Goal: Task Accomplishment & Management: Manage account settings

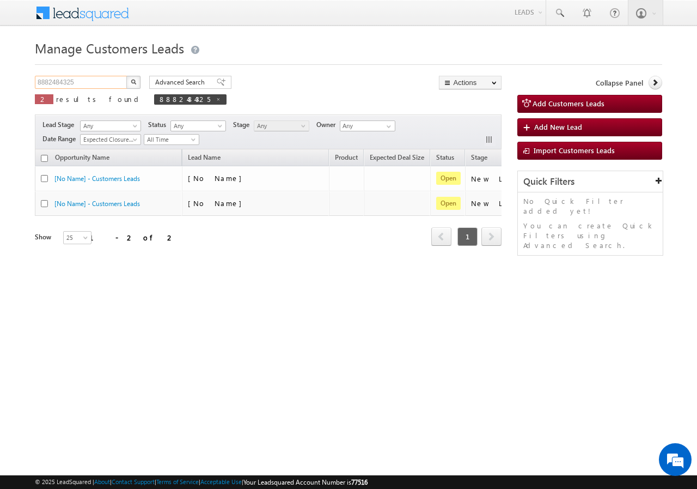
drag, startPoint x: 0, startPoint y: 0, endPoint x: 90, endPoint y: 82, distance: 121.8
click at [90, 82] on input "8882484325" at bounding box center [81, 82] width 93 height 13
click at [89, 83] on input "8882484325" at bounding box center [81, 82] width 93 height 13
paste input "60239372"
click at [129, 81] on button "button" at bounding box center [133, 82] width 14 height 13
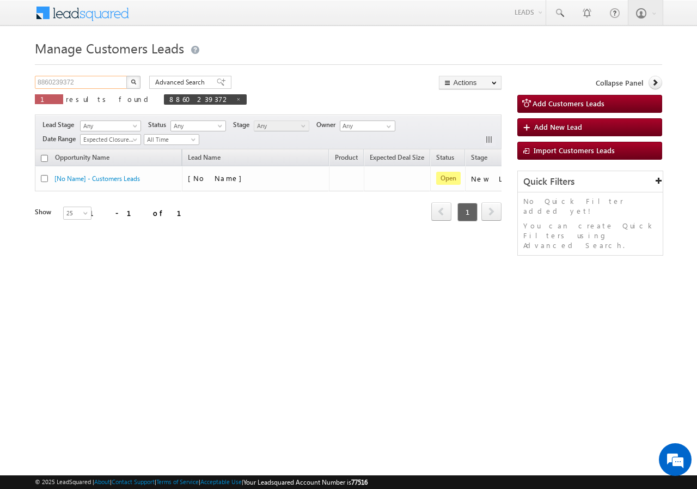
click at [101, 88] on input "8860239372" at bounding box center [81, 82] width 93 height 13
paste input "935147121"
click at [138, 84] on button "button" at bounding box center [133, 82] width 14 height 13
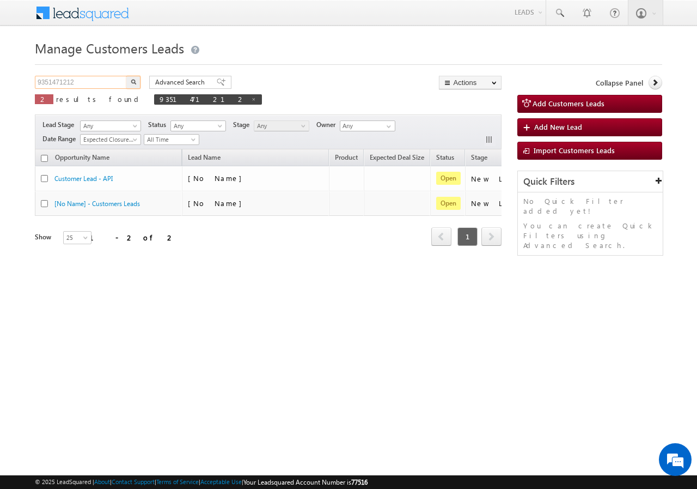
click at [91, 80] on input "9351471212" at bounding box center [81, 82] width 93 height 13
paste input "94934"
type input "994934"
click at [134, 80] on img "button" at bounding box center [133, 81] width 5 height 5
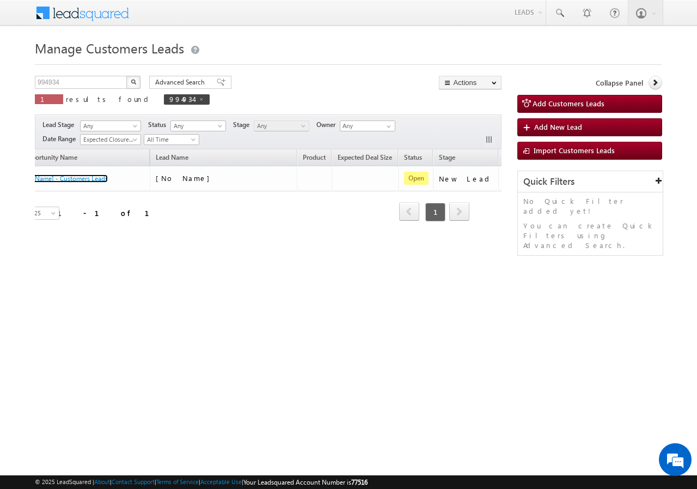
scroll to position [0, 102]
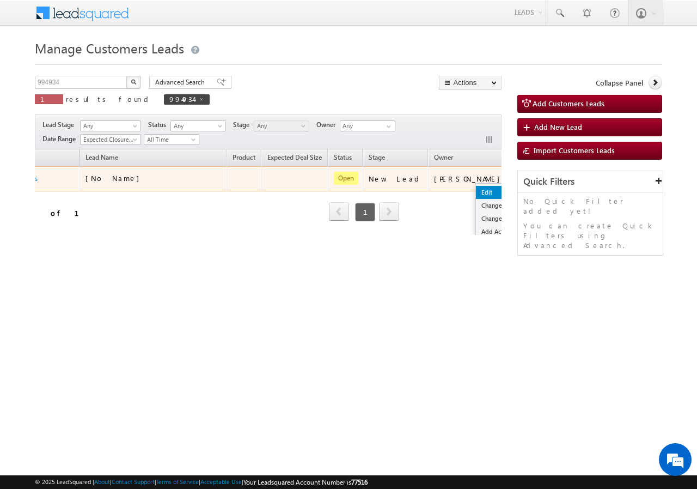
click at [476, 188] on link "Edit" at bounding box center [503, 192] width 54 height 13
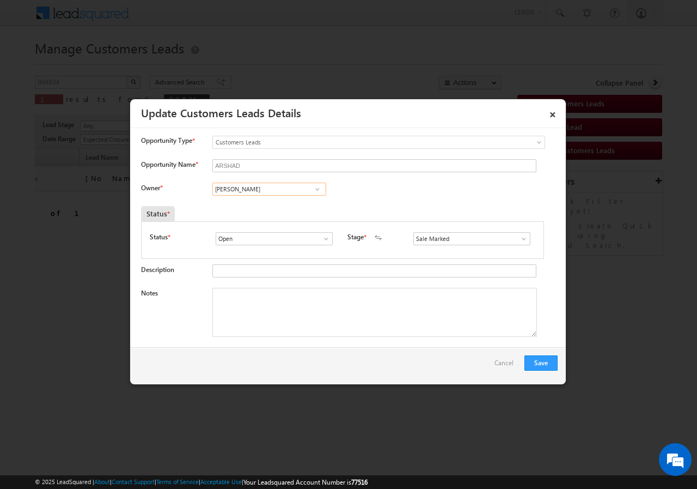
click at [237, 191] on input "Adnan Hasan" at bounding box center [269, 188] width 114 height 13
click at [266, 188] on input "Adnan Hasan" at bounding box center [269, 188] width 114 height 13
paste input "kunal.kumar1@sgrlimited.i"
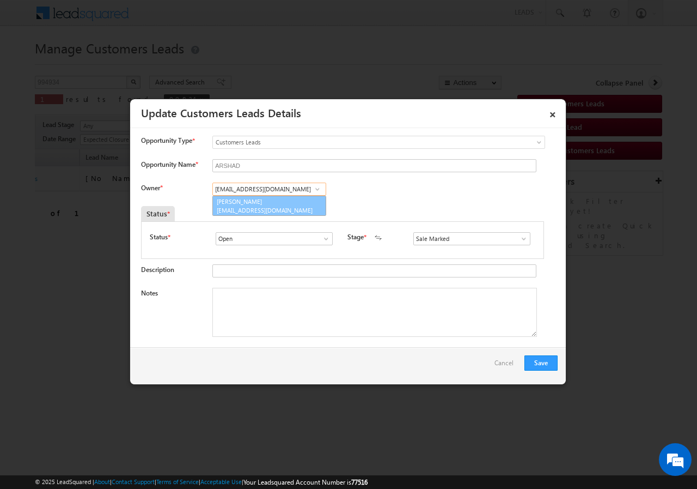
click at [237, 205] on link "Kunal Kumar kunal.kumar1@sgrlimited.in" at bounding box center [269, 206] width 114 height 21
type input "Kunal Kumar"
click at [260, 309] on textarea "Notes" at bounding box center [374, 312] width 325 height 49
paste textarea "994934//VB_Know_More//ARSHAD //9045996829//LAP//LOAN REQ-10L//PV-70// REGISTRY/…"
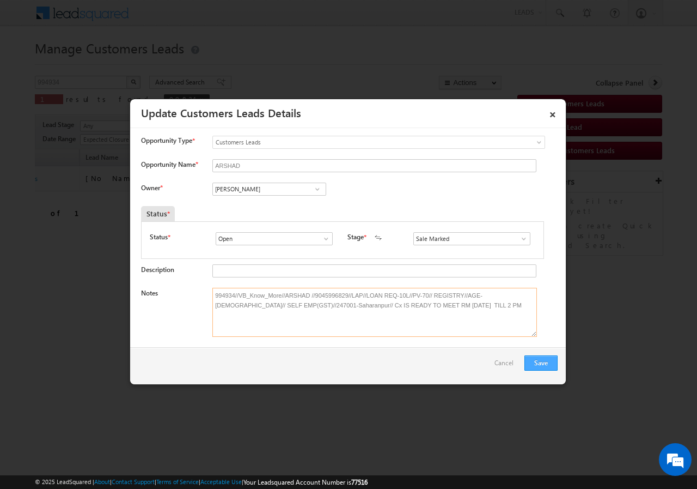
type textarea "994934//VB_Know_More//ARSHAD //9045996829//LAP//LOAN REQ-10L//PV-70// REGISTRY/…"
click at [541, 363] on button "Save" at bounding box center [541, 362] width 33 height 15
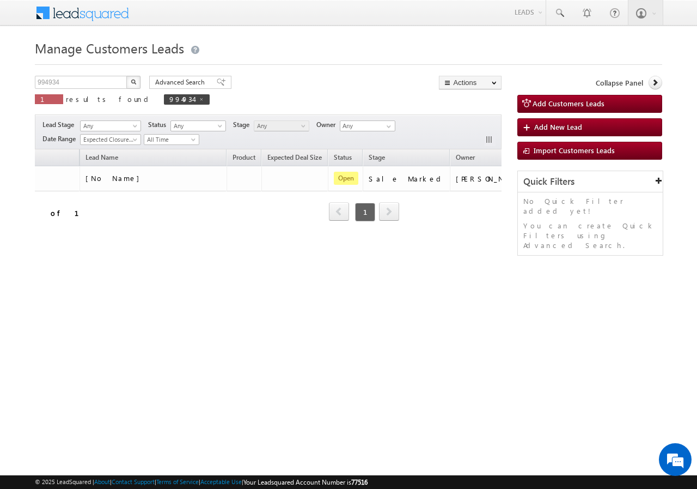
drag, startPoint x: 239, startPoint y: 267, endPoint x: 145, endPoint y: 267, distance: 93.1
click at [147, 267] on div "Manage Customers Leads Customers Leads updated successfully. 994934 X 1 results…" at bounding box center [349, 172] width 628 height 272
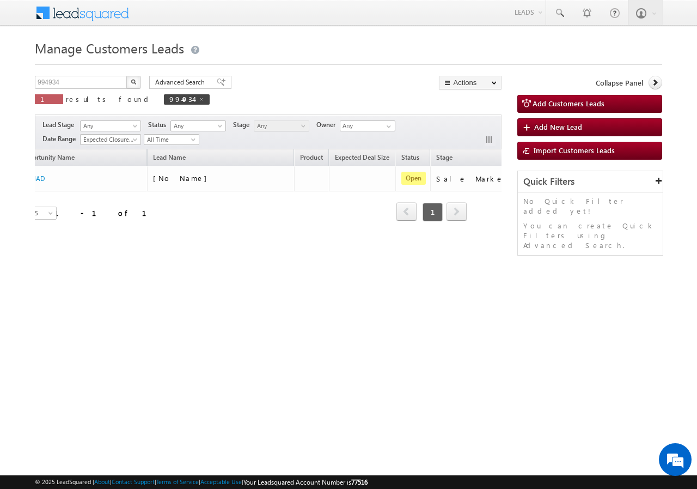
scroll to position [0, 0]
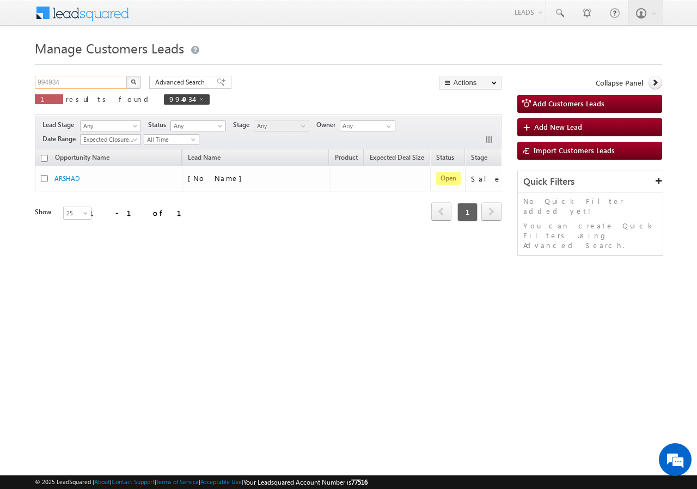
click at [73, 83] on input "994934" at bounding box center [81, 82] width 93 height 13
paste input "8574665029"
click at [129, 79] on button "button" at bounding box center [133, 82] width 14 height 13
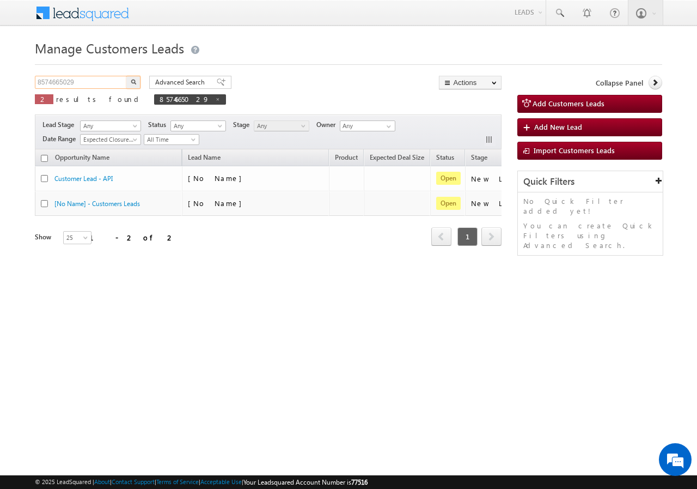
click at [98, 80] on input "8574665029" at bounding box center [81, 82] width 93 height 13
paste input "977191687"
type input "9771916879"
click at [132, 77] on button "button" at bounding box center [133, 82] width 14 height 13
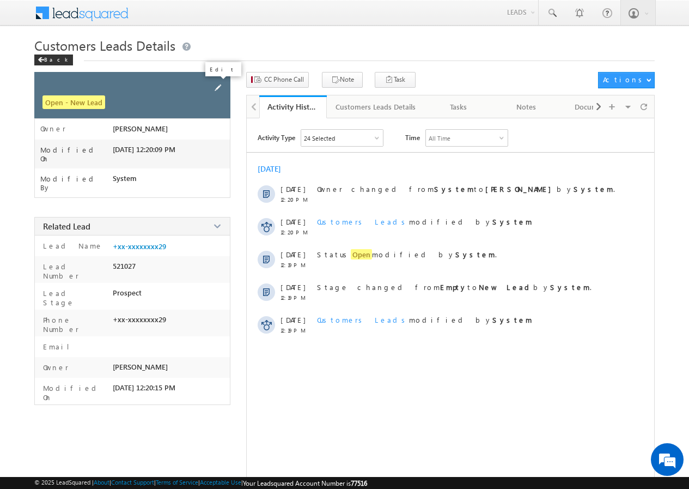
click at [217, 86] on span at bounding box center [218, 88] width 12 height 12
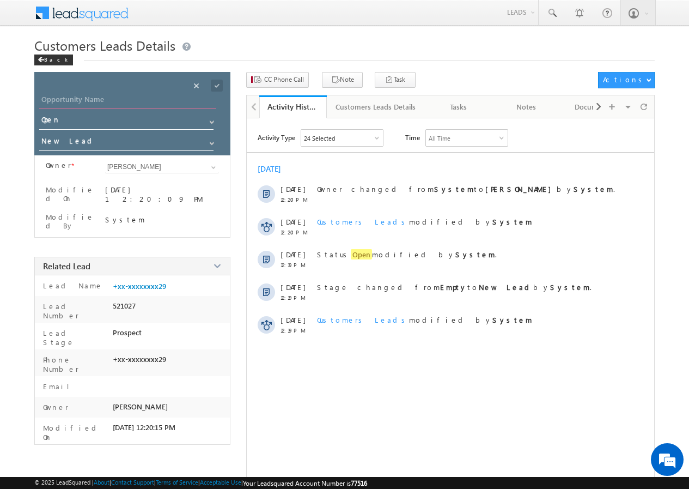
click at [102, 100] on input "Opportunity Name" at bounding box center [127, 100] width 177 height 15
paste input "ARSHAD"
type input "ARSHAD"
click at [217, 83] on span at bounding box center [217, 86] width 12 height 12
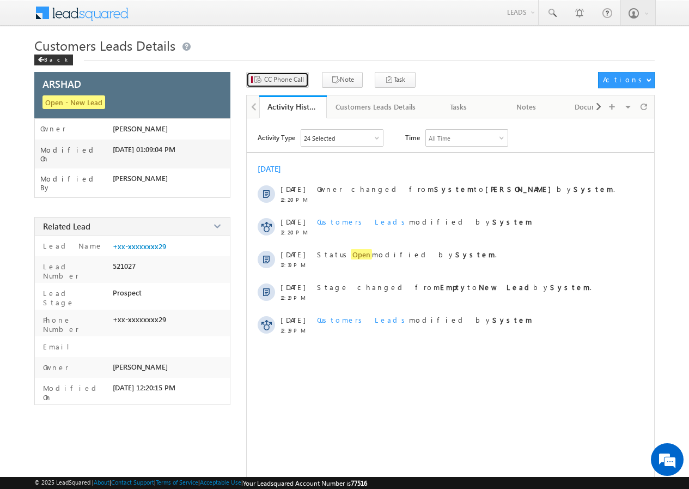
click at [281, 80] on span "CC Phone Call" at bounding box center [284, 80] width 40 height 10
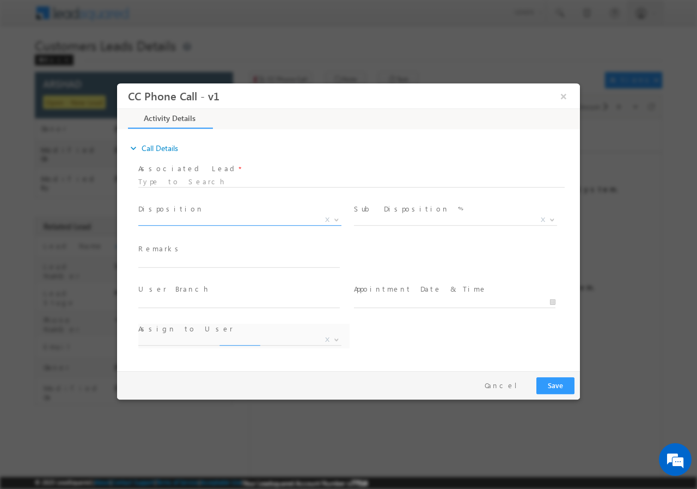
click at [168, 218] on span "X" at bounding box center [239, 219] width 203 height 11
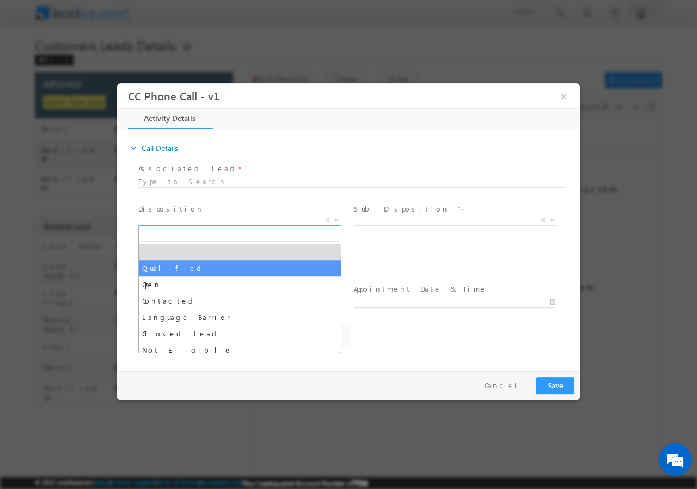
select select "Qualified"
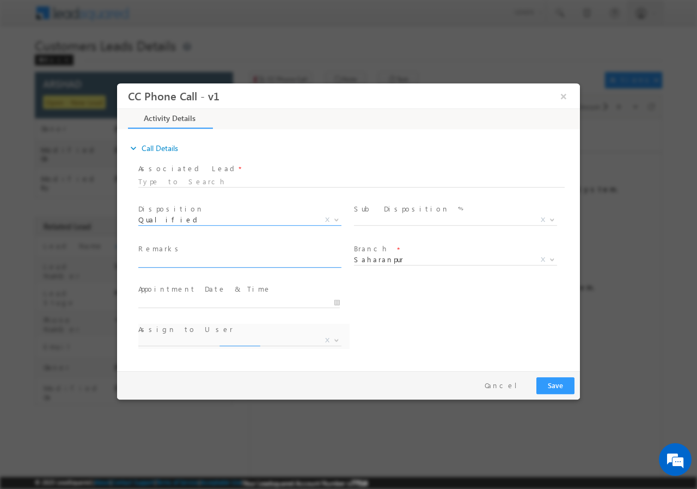
select select "adnan.hasan@sgrlimited.in"
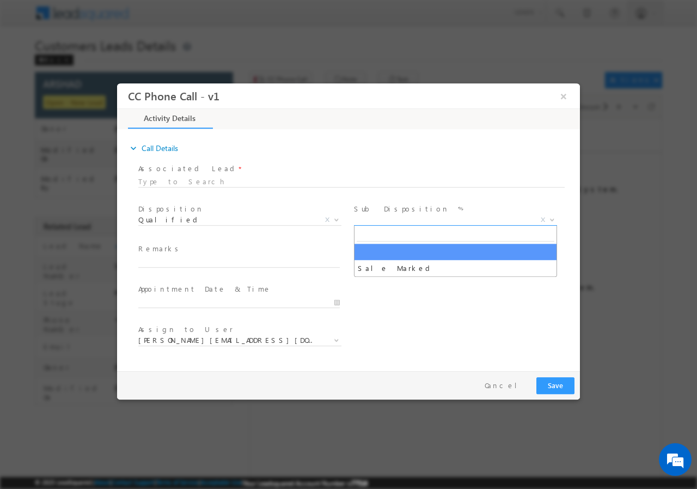
click at [386, 218] on span "X" at bounding box center [455, 219] width 203 height 11
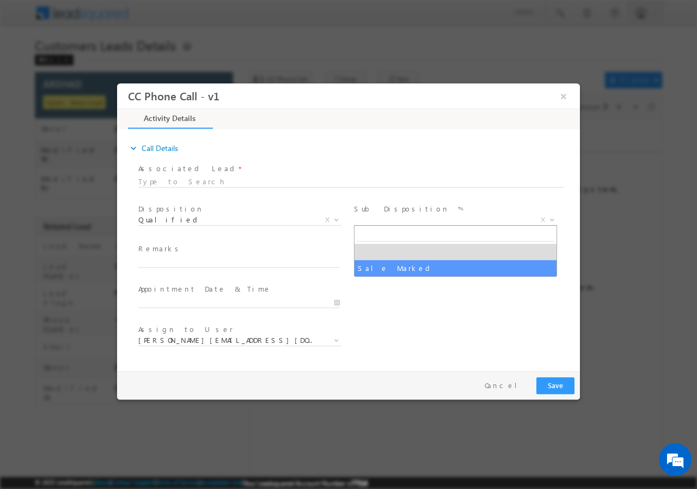
select select "Sale Marked"
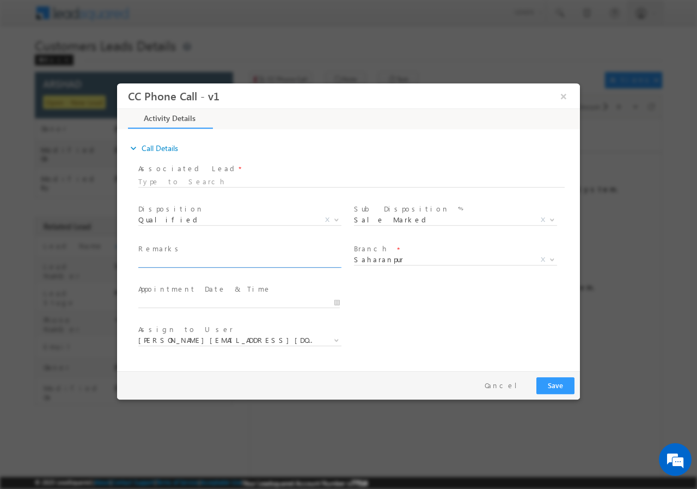
click at [200, 263] on input "text" at bounding box center [239, 261] width 202 height 11
paste input "994934//VB_Know_More//ARSHAD //9045996829//LAP//LOAN REQ-10L//PV-70// REGISTRY/…"
type input "994934//VB_Know_More//ARSHAD //9045996829//LAP//LOAN REQ-10L//PV-70// REGISTRY/…"
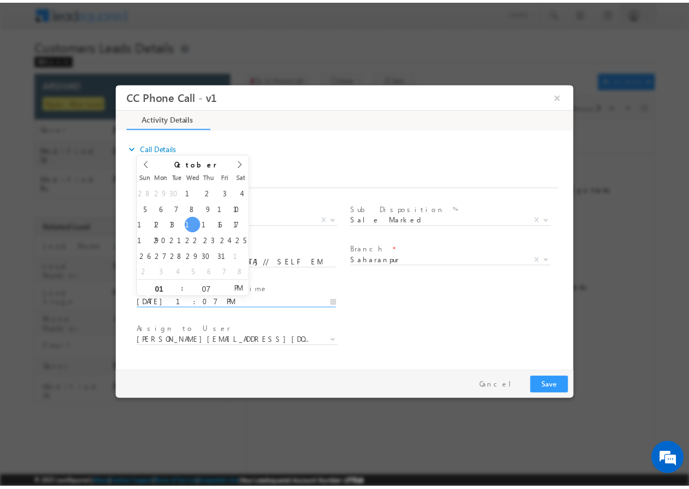
scroll to position [0, 0]
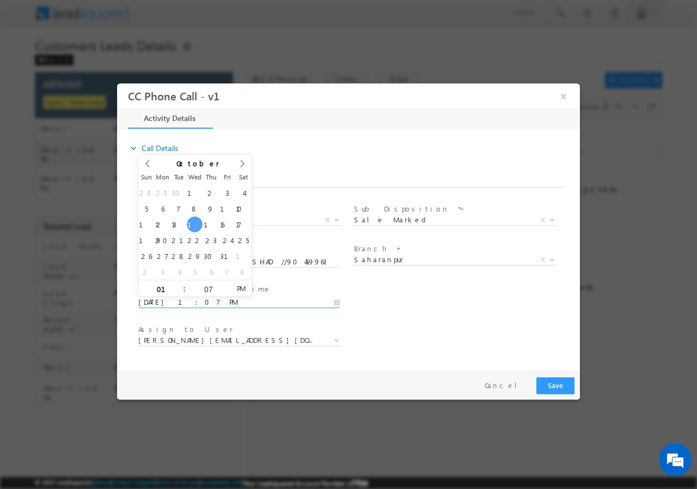
click at [336, 297] on input "10/15/2025 1:07 PM" at bounding box center [239, 301] width 202 height 11
type input "10/15/2025 2:07 PM"
type input "02"
drag, startPoint x: 181, startPoint y: 284, endPoint x: 198, endPoint y: 292, distance: 19.0
click at [181, 284] on span at bounding box center [180, 283] width 8 height 8
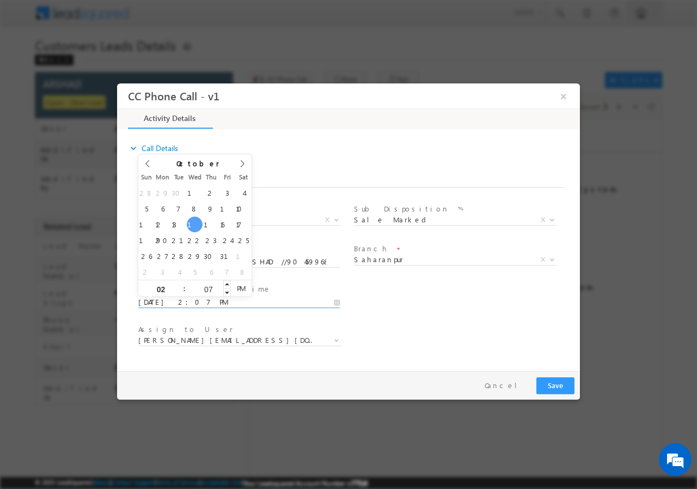
click at [203, 288] on input "07" at bounding box center [208, 288] width 45 height 7
type input "00"
type input "10/15/2025 2:00 PM"
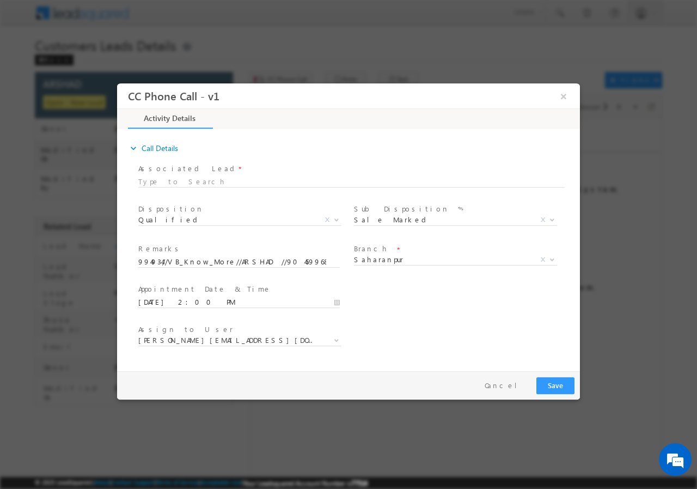
click at [466, 302] on div "User Branch * Appointment Date & Time * 10/15/2025 2:00 PM" at bounding box center [358, 301] width 444 height 40
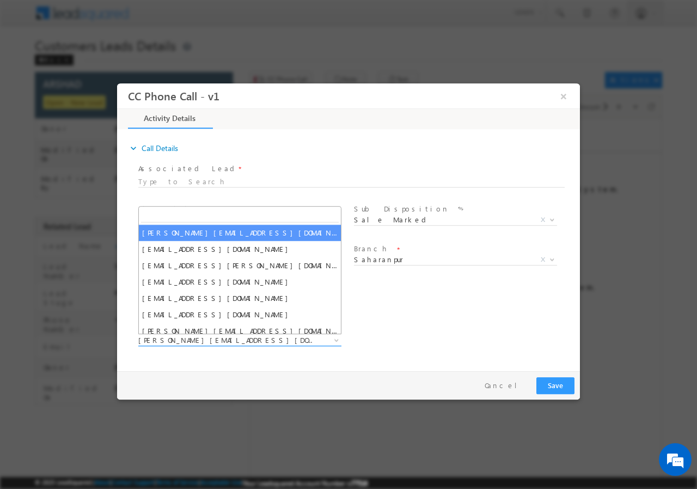
click at [232, 338] on span "adnan.hasan@sgrlimited.in" at bounding box center [226, 339] width 177 height 10
type input "kunal.kumar1@sgrlimited.in"
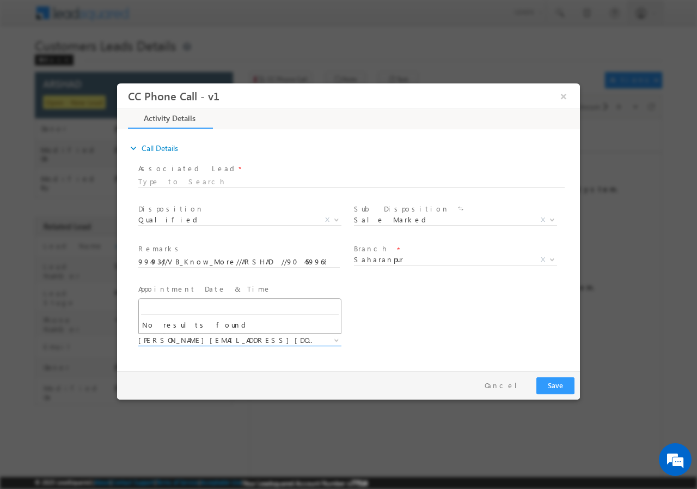
click at [429, 308] on div "User Branch * Appointment Date & Time * 10/15/2025 2:00 PM" at bounding box center [358, 301] width 444 height 40
click at [561, 386] on button "Save" at bounding box center [556, 384] width 38 height 17
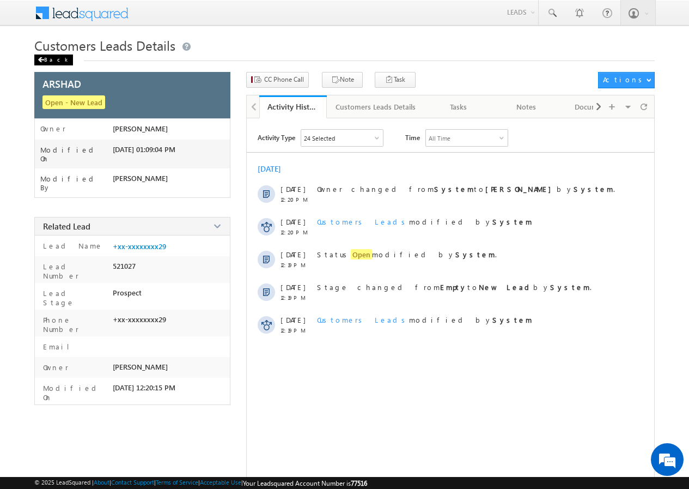
click at [54, 59] on div "Back" at bounding box center [53, 59] width 39 height 11
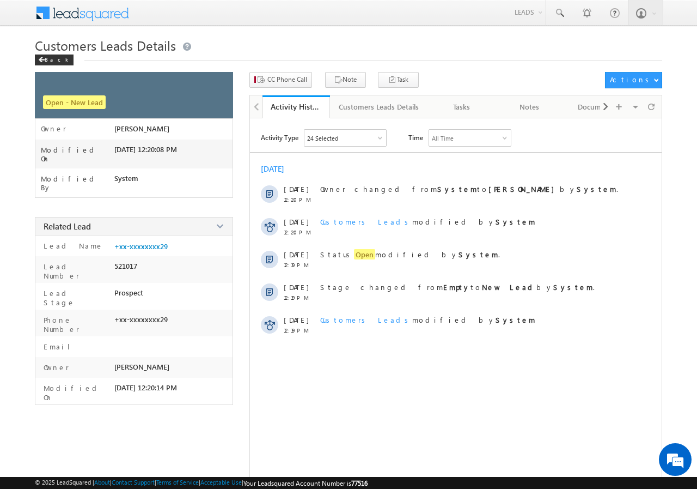
click at [373, 105] on div "Customers Leads Details" at bounding box center [379, 106] width 80 height 13
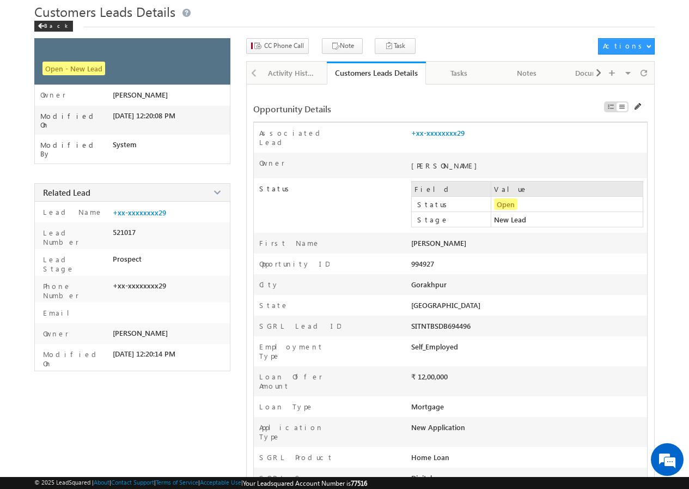
scroll to position [54, 0]
